Goal: Task Accomplishment & Management: Complete application form

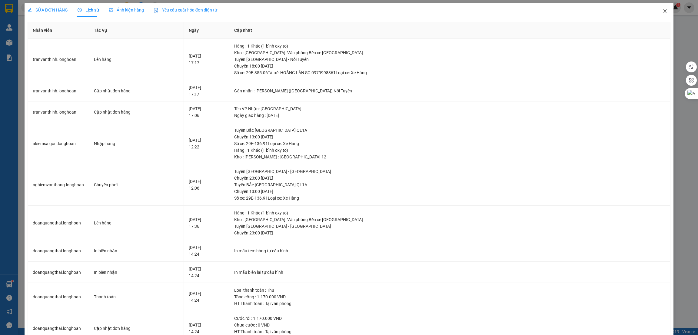
click at [662, 11] on icon "close" at bounding box center [664, 11] width 5 height 5
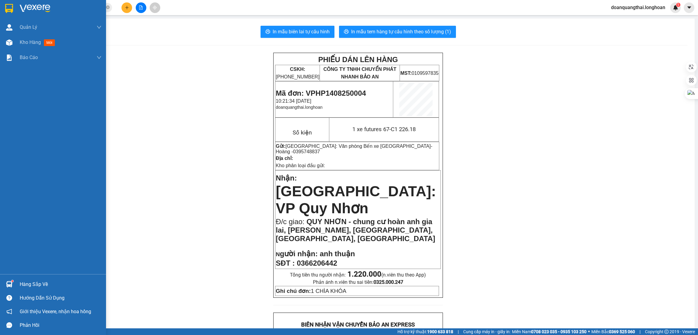
click at [14, 9] on div at bounding box center [9, 8] width 11 height 11
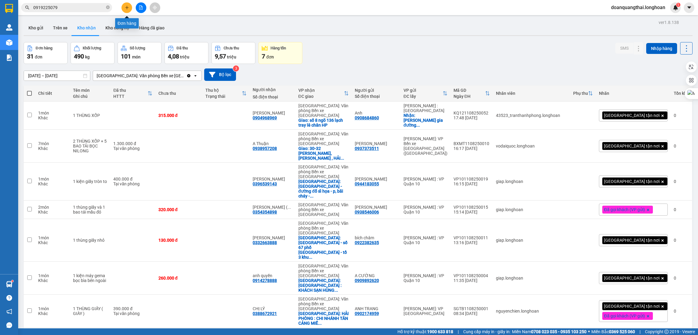
click at [125, 7] on icon "plus" at bounding box center [127, 7] width 4 height 4
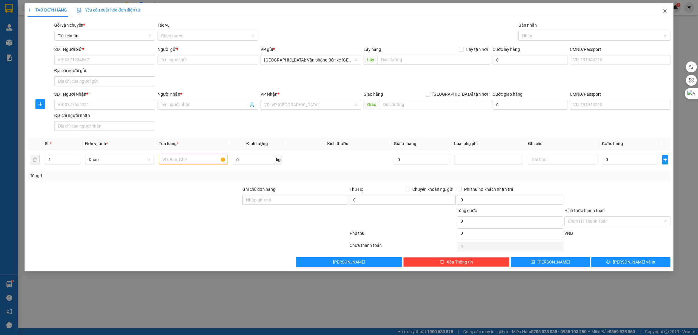
click at [663, 13] on icon "close" at bounding box center [664, 11] width 5 height 5
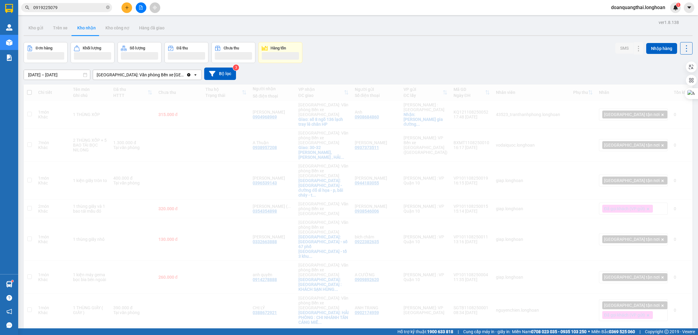
click at [70, 7] on input "0919225079" at bounding box center [68, 7] width 71 height 7
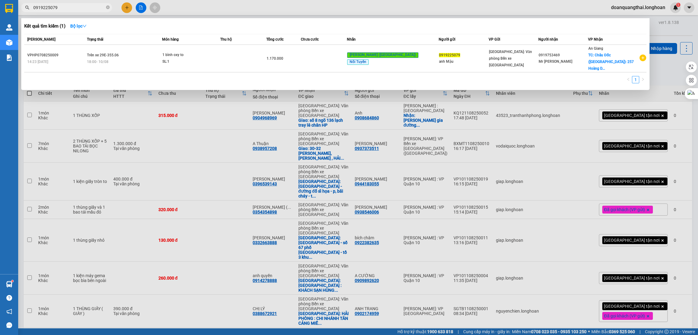
paste input "865260627"
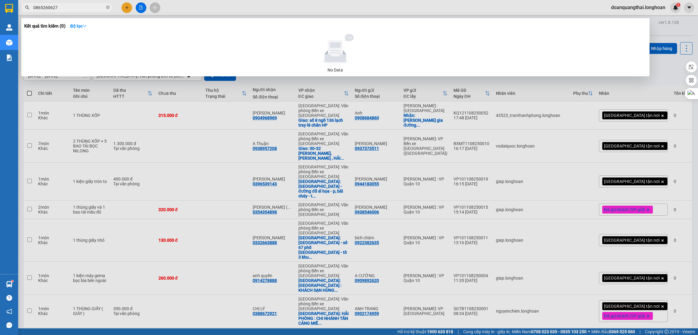
click at [87, 6] on input "0865260627" at bounding box center [68, 7] width 71 height 7
paste input "983488770"
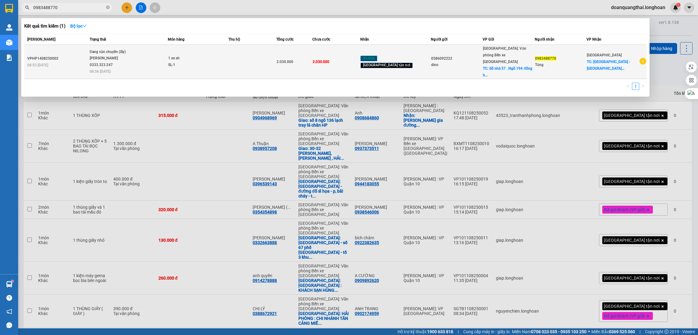
type input "0983488770"
click at [135, 70] on td "Đang vận chuyển (lấy) [PERSON_NAME] 0333.323.247 08:56 [DATE]" at bounding box center [128, 62] width 80 height 34
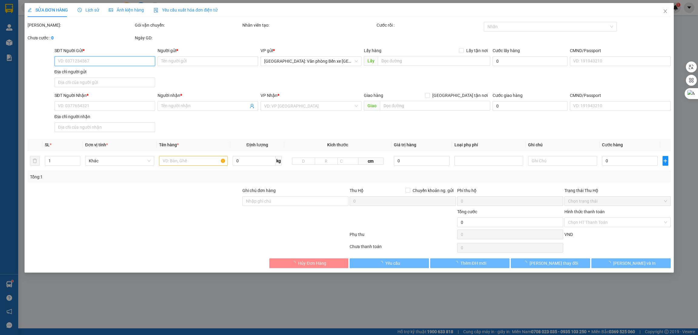
type input "0586092222"
type input "dino"
checkbox input "true"
type input "Số nhà 57 . Ngõ 194 đồng hoà kiến an"
type input "0983488770"
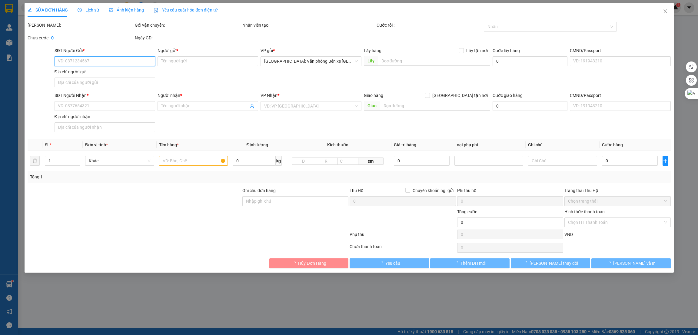
type input "Tùng"
checkbox input "true"
type input "[GEOGRAPHIC_DATA] - [GEOGRAPHIC_DATA] [GEOGRAPHIC_DATA]"
type input "2.030.000"
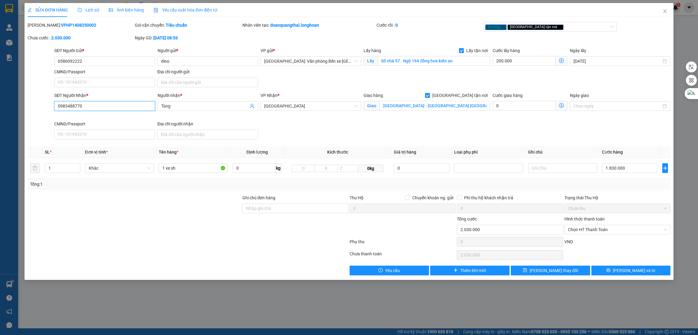
click at [95, 108] on input "0983488770" at bounding box center [104, 106] width 101 height 10
paste input "865260627"
type input "0865260627"
click at [182, 109] on input "Tùng" at bounding box center [204, 106] width 87 height 7
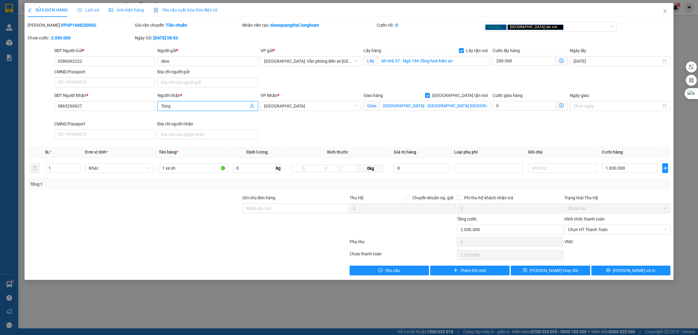
click at [182, 109] on input "Tùng" at bounding box center [204, 106] width 87 height 7
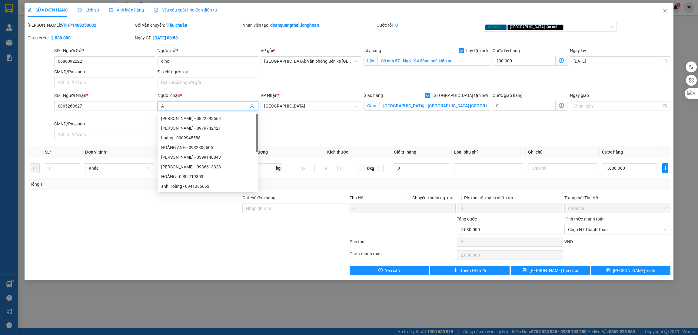
type input "A"
type input "Â"
type input "Ẩn"
click at [186, 230] on div at bounding box center [134, 226] width 215 height 21
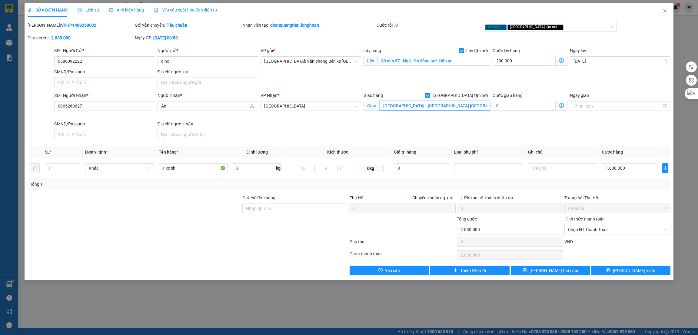
click at [432, 105] on input "[GEOGRAPHIC_DATA] - [GEOGRAPHIC_DATA] [GEOGRAPHIC_DATA]" at bounding box center [434, 106] width 110 height 10
click at [425, 101] on input "[GEOGRAPHIC_DATA] - [GEOGRAPHIC_DATA] [GEOGRAPHIC_DATA]" at bounding box center [434, 106] width 110 height 10
drag, startPoint x: 404, startPoint y: 103, endPoint x: 520, endPoint y: 103, distance: 116.3
click at [520, 103] on div "SĐT Người Nhận * 0865260627 Người nhận * Ẩn VP Nhận * [GEOGRAPHIC_DATA] [GEOGRA…" at bounding box center [362, 117] width 618 height 50
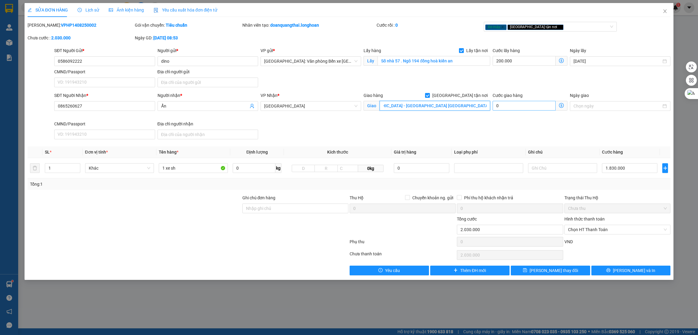
paste input "1/0 [GEOGRAPHIC_DATA] 8 [GEOGRAPHIC_DATA] Y"
type input "[GEOGRAPHIC_DATA] - 1/0 [GEOGRAPHIC_DATA] phường 8 [GEOGRAPHIC_DATA]"
click at [552, 274] on span "[PERSON_NAME] thay đổi" at bounding box center [553, 270] width 48 height 7
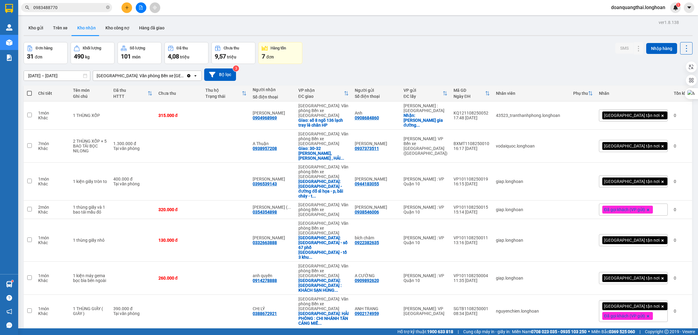
click at [71, 7] on input "0983488770" at bounding box center [68, 7] width 71 height 7
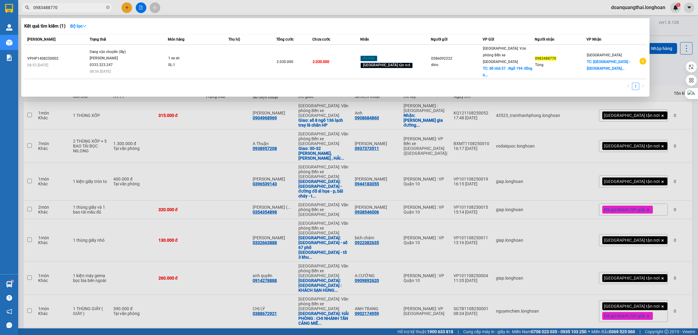
click at [71, 7] on input "0983488770" at bounding box center [68, 7] width 71 height 7
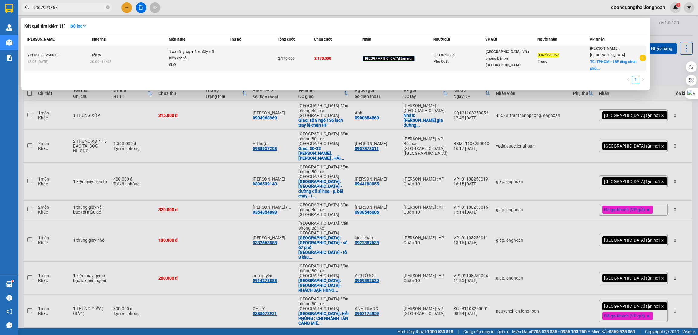
type input "0967929867"
click at [143, 58] on div "20:00 [DATE]" at bounding box center [129, 61] width 78 height 7
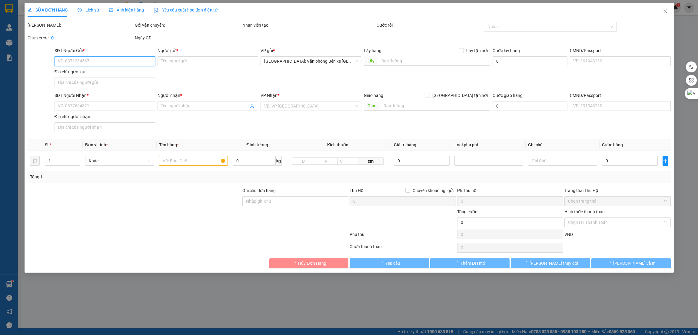
type input "0339070886"
type input "Phú Quất"
type input "0967929867"
type input "Trung"
checkbox input "true"
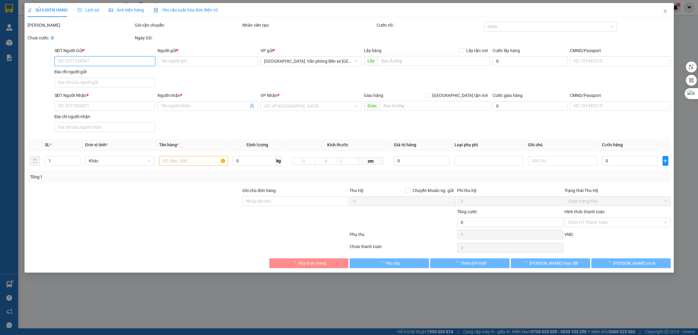
type input "TPHCM - 18F [GEOGRAPHIC_DATA], [GEOGRAPHIC_DATA] A, [GEOGRAPHIC_DATA]"
type input "2.170.000"
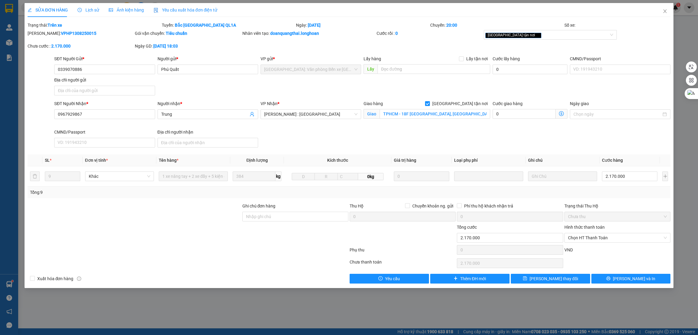
click at [73, 35] on b "VPHP1308250015" at bounding box center [78, 33] width 35 height 5
copy b "VPHP1308250015"
click at [110, 30] on div "[PERSON_NAME]: VPHP1308250015" at bounding box center [81, 33] width 106 height 7
click at [62, 33] on b "VPHP1308250015" at bounding box center [78, 33] width 35 height 5
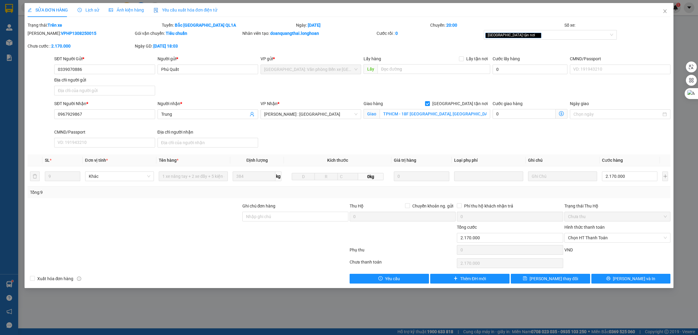
click at [62, 33] on b "VPHP1308250015" at bounding box center [78, 33] width 35 height 5
copy b "VPHP1308250015"
click at [581, 239] on span "Chọn HT Thanh Toán" at bounding box center [617, 237] width 99 height 9
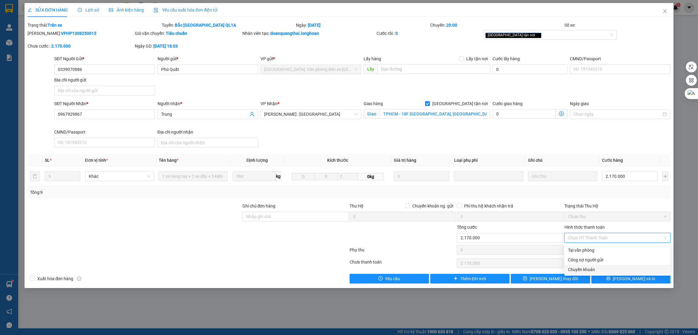
click at [586, 269] on div "Chuyển khoản" at bounding box center [617, 269] width 99 height 7
type input "0"
click at [544, 279] on span "[PERSON_NAME] thay đổi" at bounding box center [553, 278] width 48 height 7
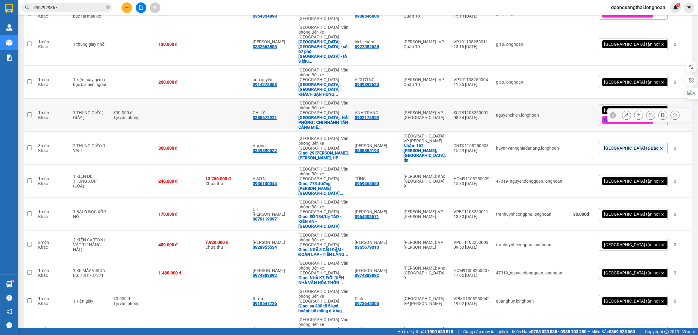
scroll to position [227, 0]
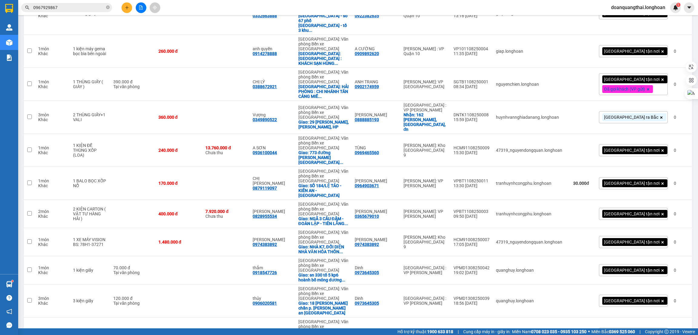
click at [61, 10] on input "0967929867" at bounding box center [68, 7] width 71 height 7
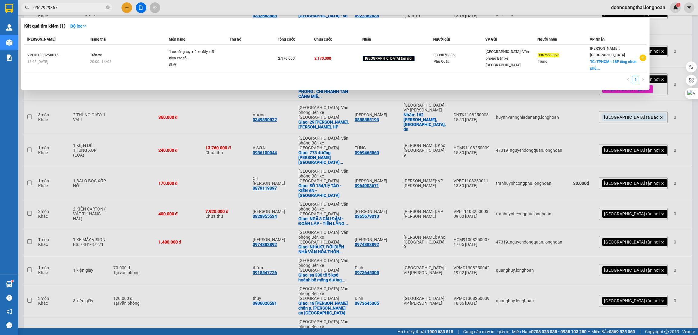
click at [61, 10] on input "0967929867" at bounding box center [68, 7] width 71 height 7
paste input "86610855"
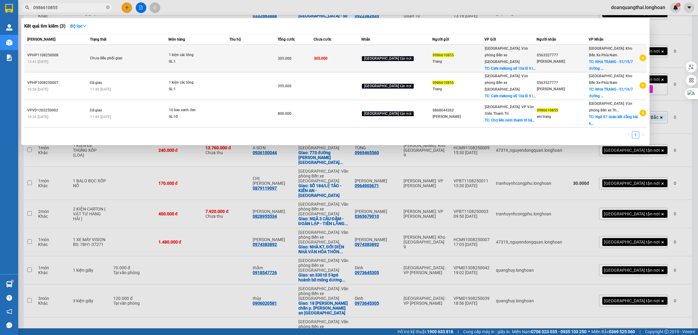
type input "0986610855"
click at [643, 56] on icon "plus-circle" at bounding box center [642, 58] width 7 height 7
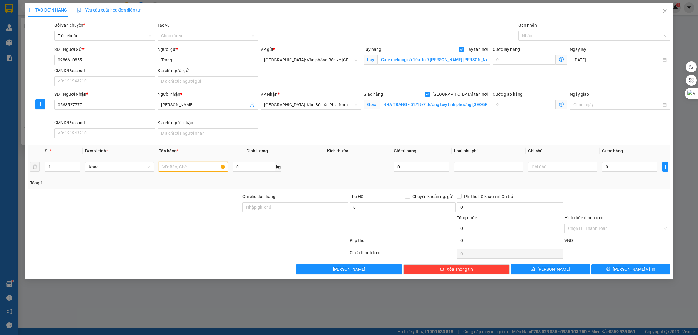
click at [186, 171] on input "text" at bounding box center [193, 167] width 69 height 10
type input "1 kiện các tông"
click at [532, 64] on input "0" at bounding box center [523, 60] width 63 height 10
type input "6"
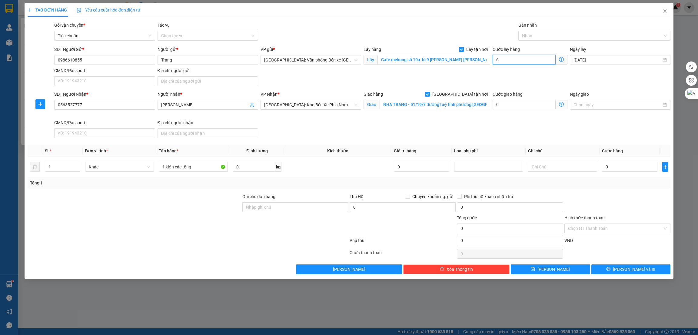
type input "6"
type input "65"
type input "650"
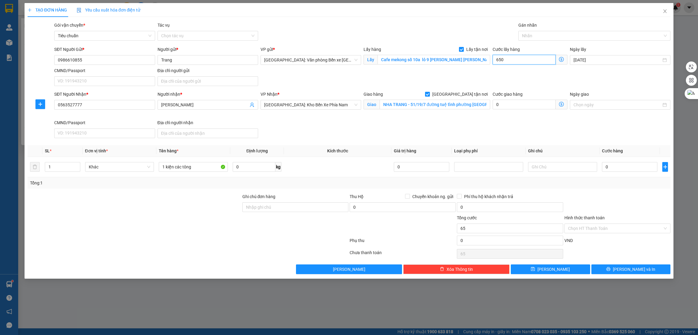
type input "650"
type input "6.500"
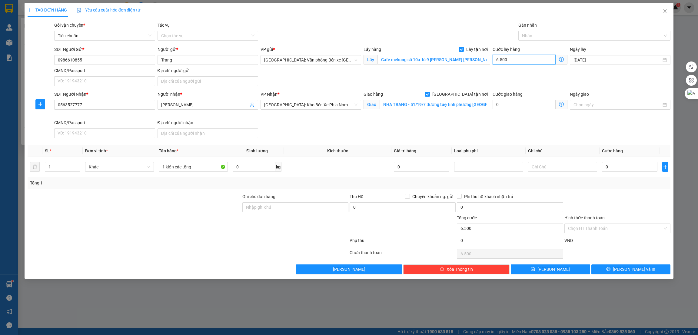
type input "65.000"
click at [612, 166] on input "0" at bounding box center [629, 167] width 55 height 10
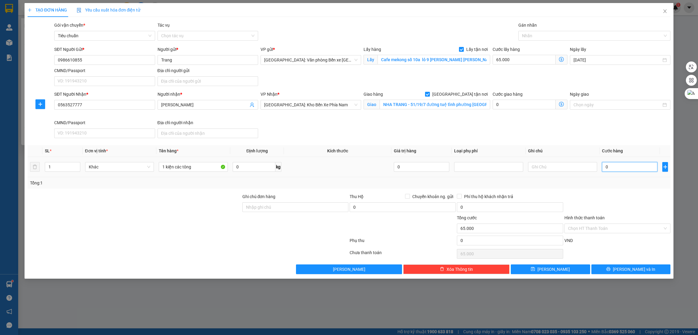
type input "3"
type input "65.003"
type input "35"
type input "65.035"
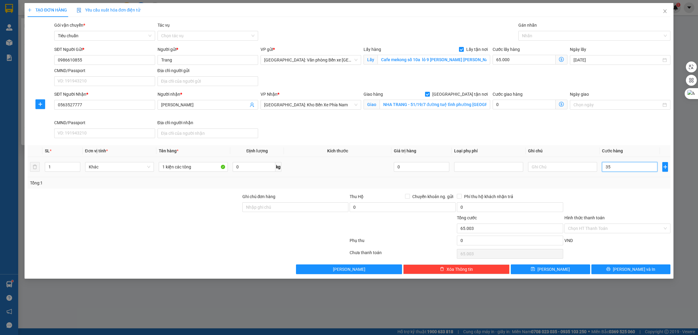
type input "65.035"
type input "355"
type input "65.355"
type input "3.550"
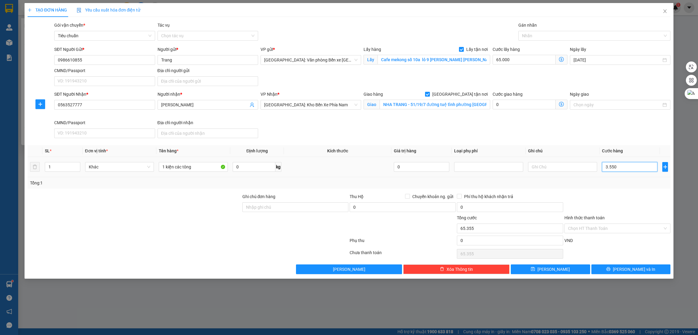
type input "68.550"
type input "35.500"
type input "100.500"
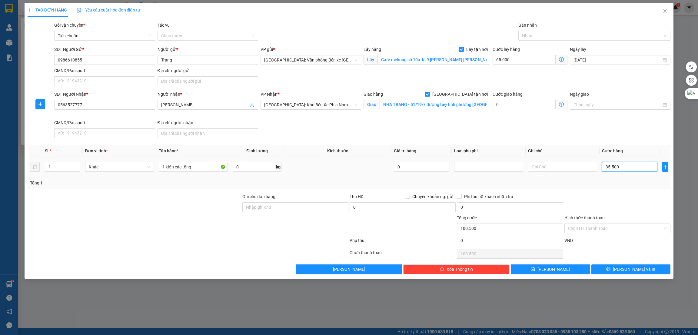
type input "355.000"
type input "420.000"
type input "355.000"
click at [551, 36] on div at bounding box center [591, 35] width 143 height 7
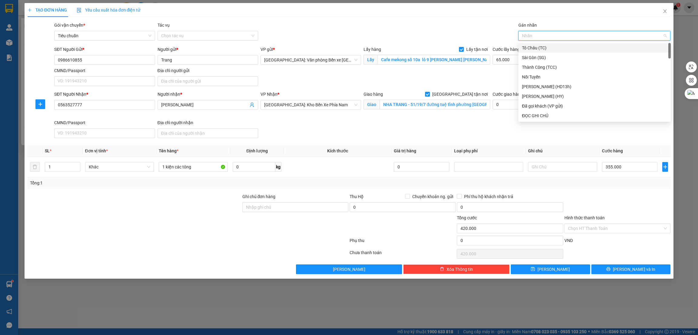
type input "g"
click at [535, 114] on div "[GEOGRAPHIC_DATA] tận nơi" at bounding box center [594, 115] width 145 height 7
click at [575, 271] on button "[PERSON_NAME]" at bounding box center [550, 269] width 79 height 10
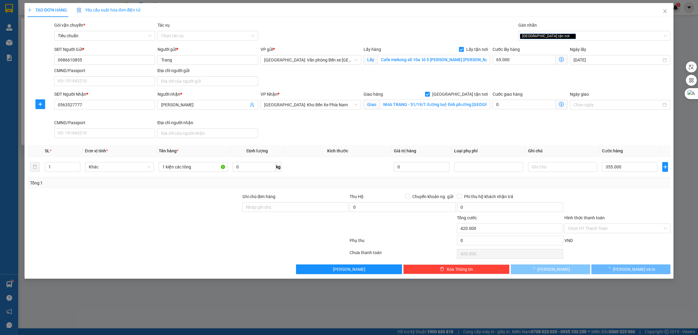
checkbox input "false"
type input "0"
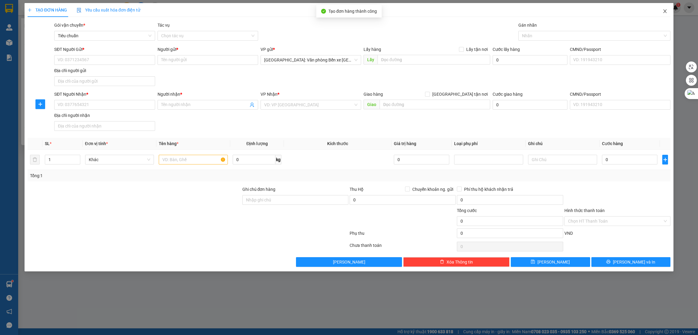
click at [666, 11] on icon "close" at bounding box center [664, 11] width 5 height 5
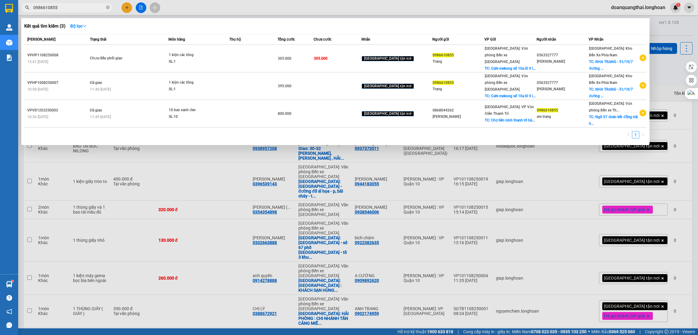
click at [125, 200] on div at bounding box center [349, 167] width 698 height 335
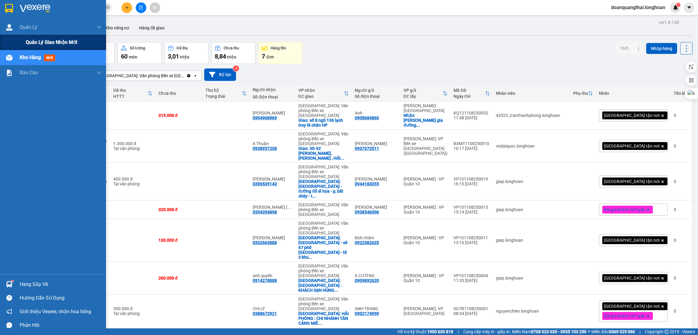
click at [45, 43] on span "Quản lý giao nhận mới" at bounding box center [51, 42] width 51 height 8
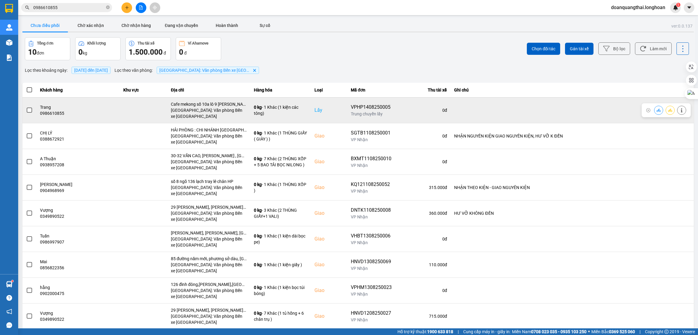
click at [30, 111] on span at bounding box center [29, 109] width 5 height 5
click at [26, 107] on input "checkbox" at bounding box center [26, 107] width 0 height 0
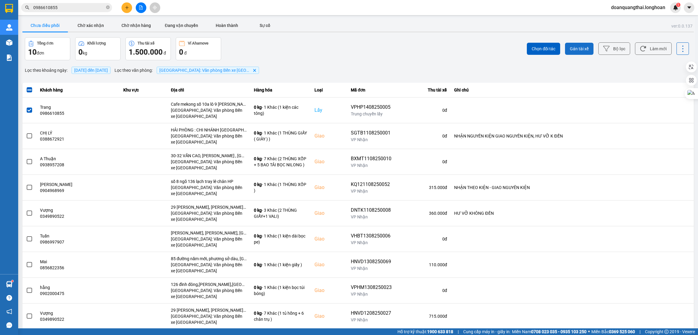
click at [573, 46] on span "Gán tài xế" at bounding box center [579, 49] width 19 height 6
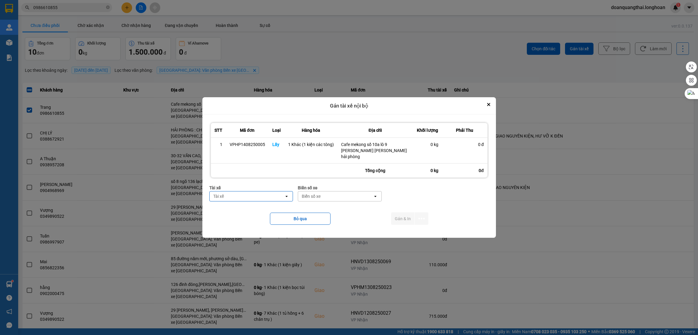
click at [247, 195] on div "Tài xế" at bounding box center [247, 196] width 75 height 10
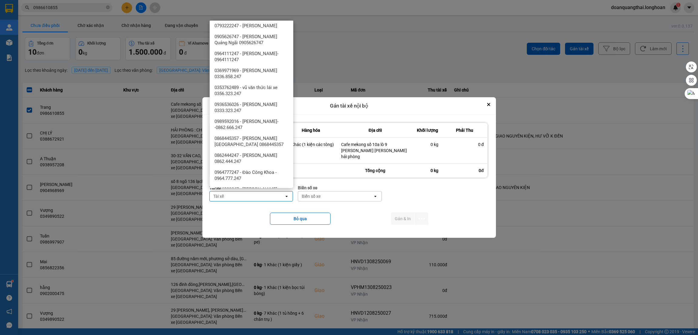
scroll to position [227, 0]
click at [267, 97] on span "0936536026 - [PERSON_NAME] 0333.323.247" at bounding box center [252, 92] width 76 height 12
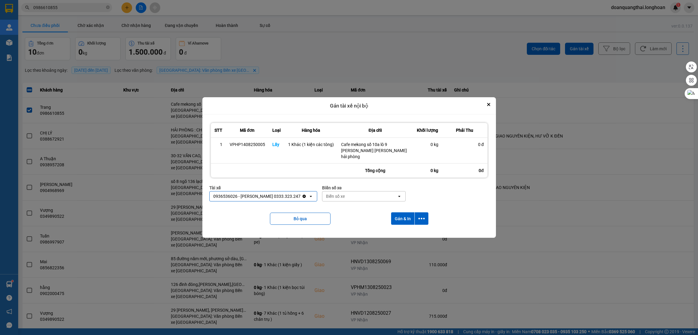
click at [349, 193] on div "Biển số xe" at bounding box center [359, 196] width 75 height 10
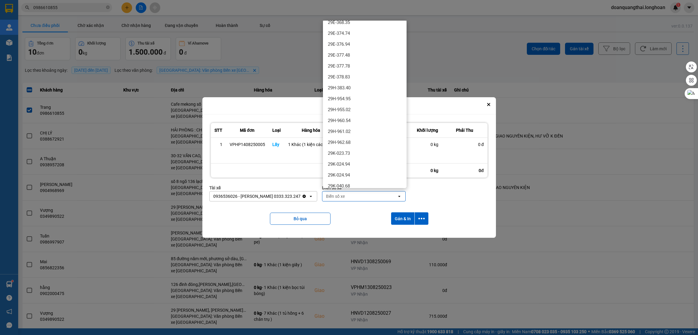
scroll to position [408, 0]
click at [359, 77] on div "29H-961.02" at bounding box center [365, 77] width 84 height 11
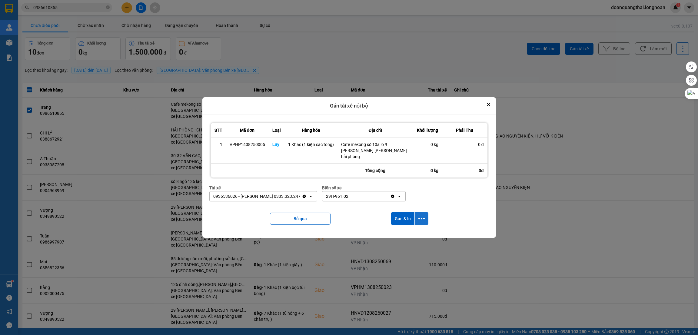
click at [420, 218] on icon "dialog" at bounding box center [421, 219] width 6 height 2
click at [399, 233] on span "Chỉ gán tài" at bounding box center [397, 232] width 20 height 6
